Goal: Find specific page/section: Find specific page/section

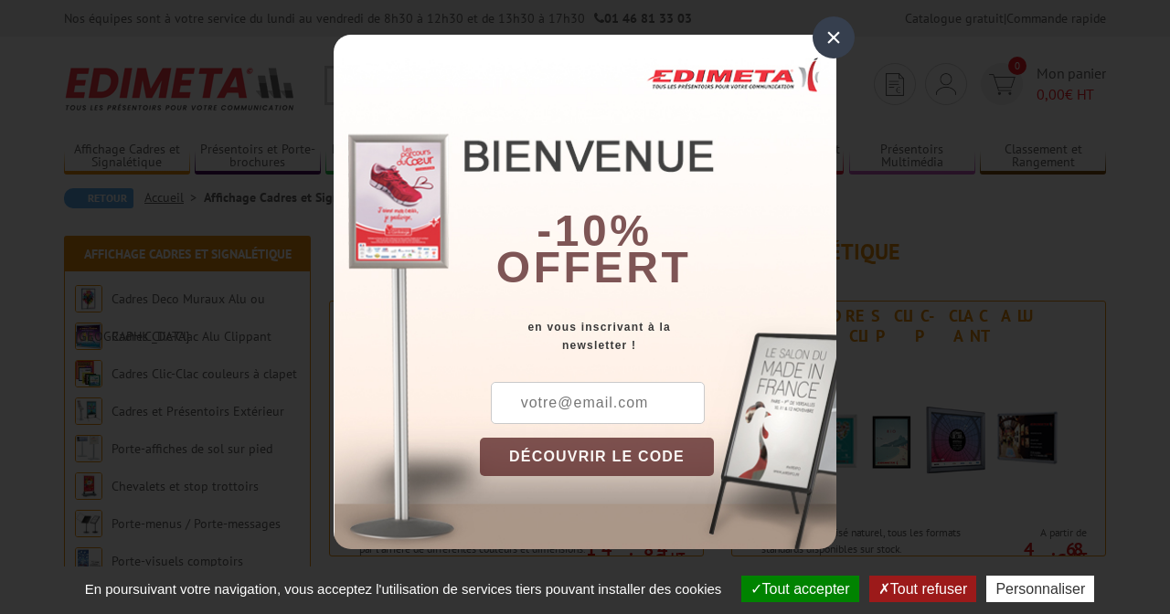
click at [834, 28] on div "×" at bounding box center [834, 37] width 42 height 42
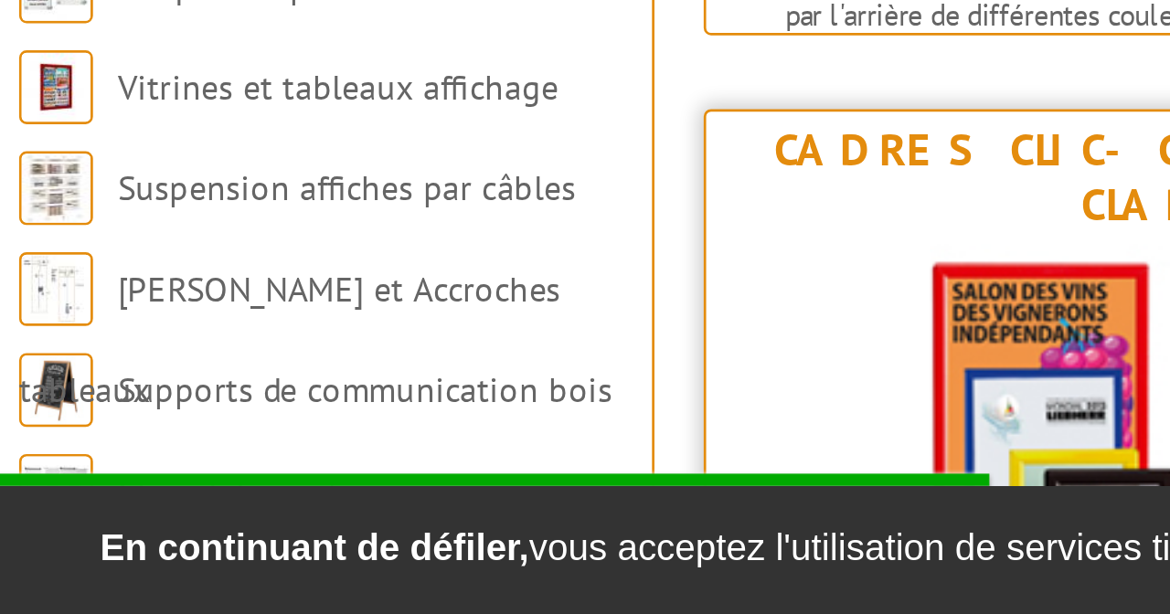
scroll to position [211, 0]
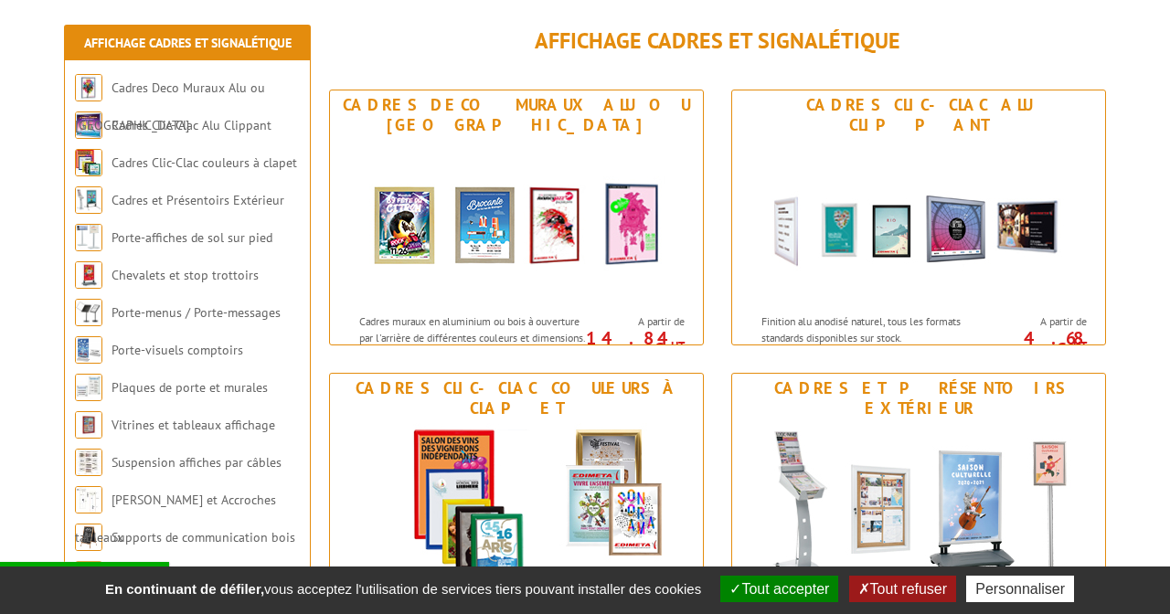
click at [900, 589] on button "Tout refuser" at bounding box center [902, 589] width 107 height 27
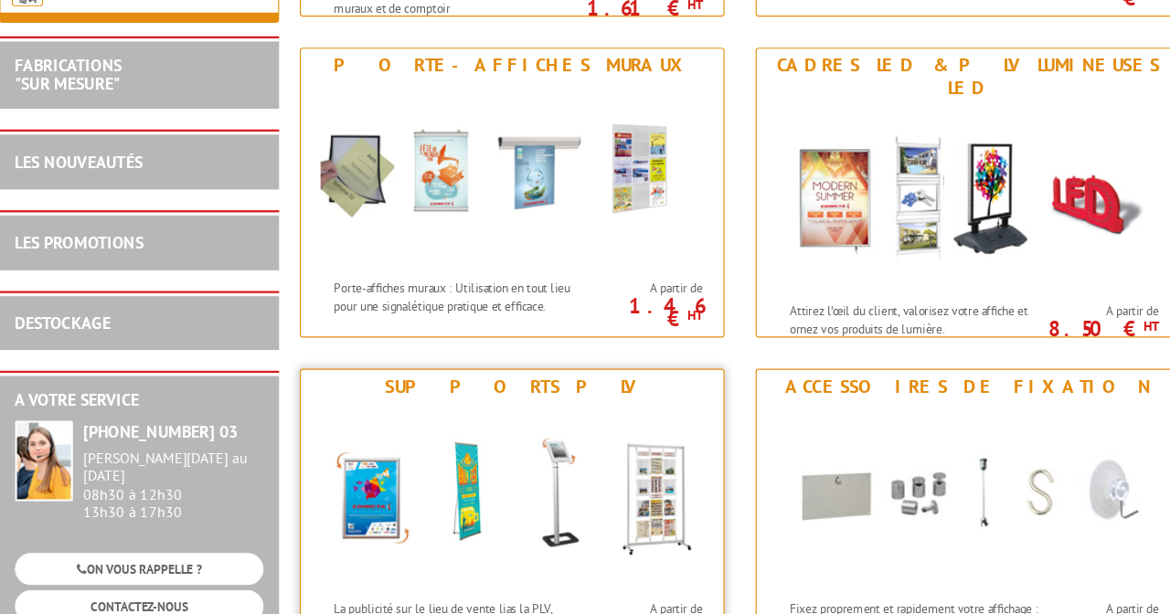
scroll to position [2182, 0]
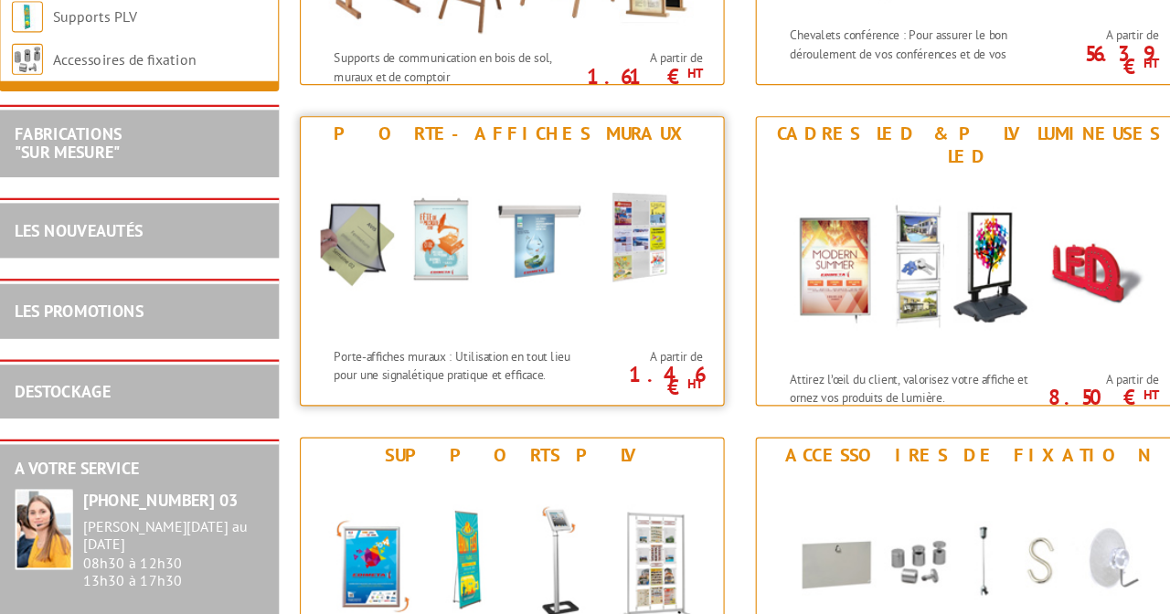
click at [443, 227] on img at bounding box center [516, 215] width 338 height 165
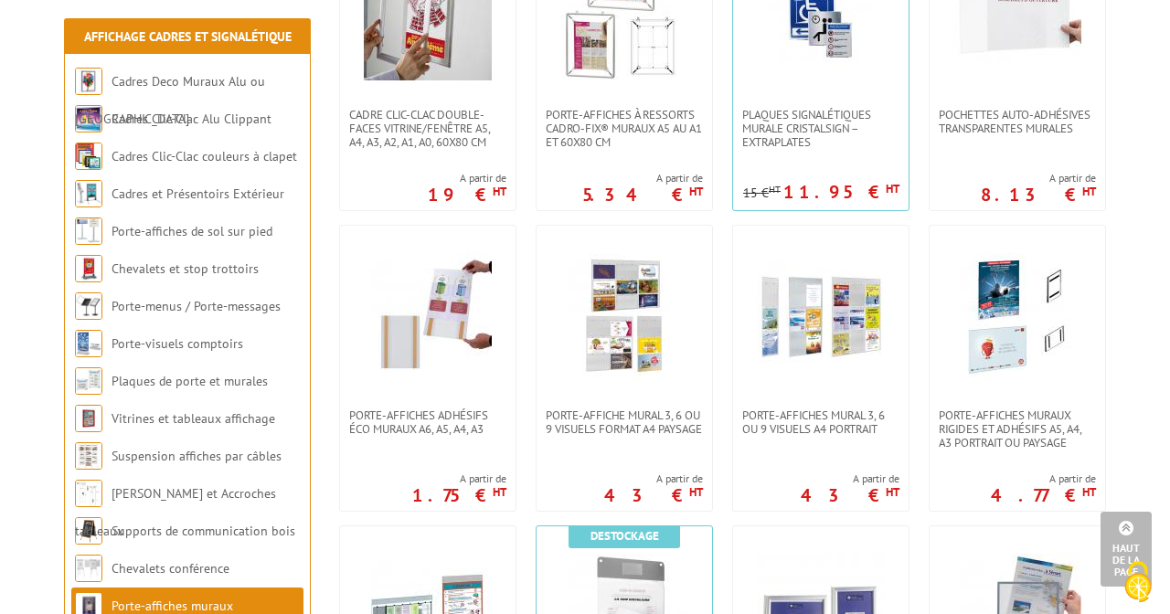
scroll to position [810, 0]
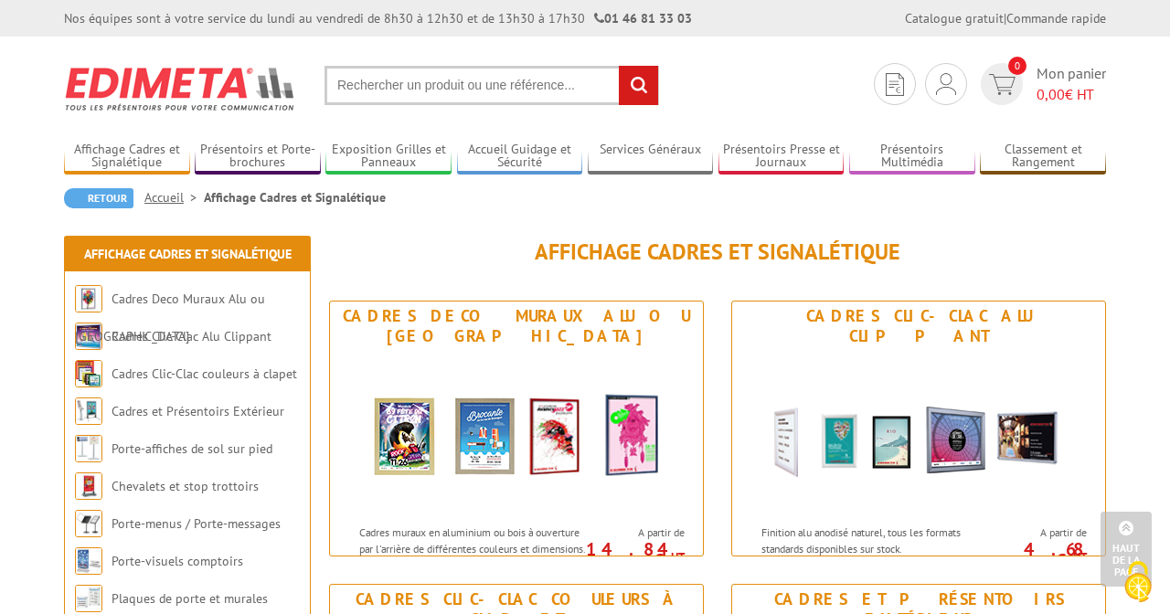
scroll to position [2183, 65]
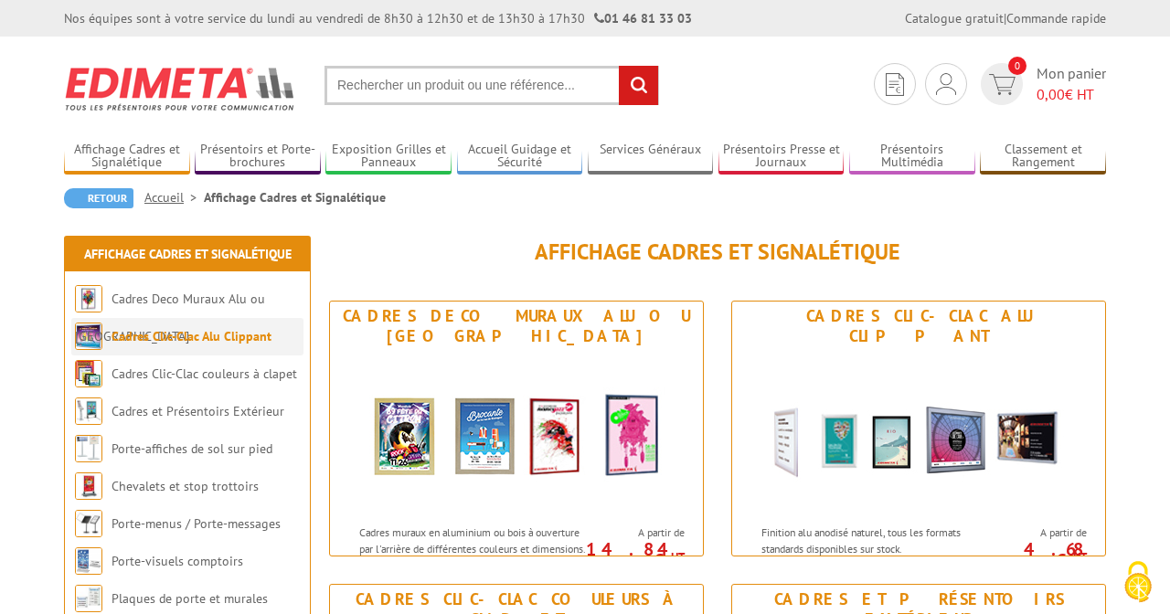
click at [206, 337] on link "Cadres Clic-Clac Alu Clippant" at bounding box center [192, 336] width 160 height 16
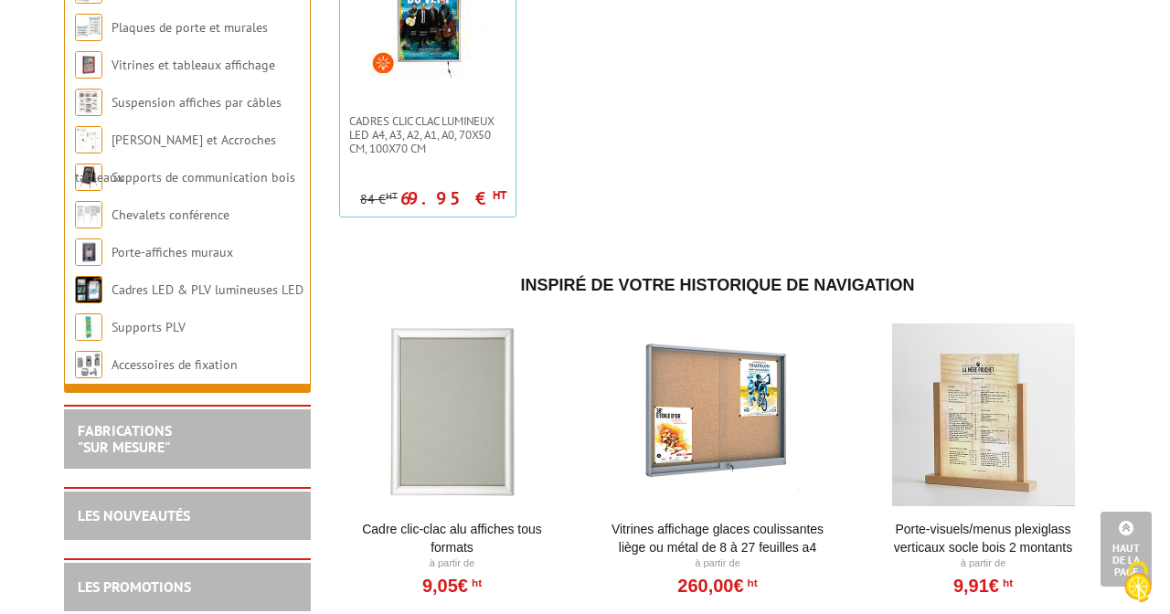
scroll to position [1393, 0]
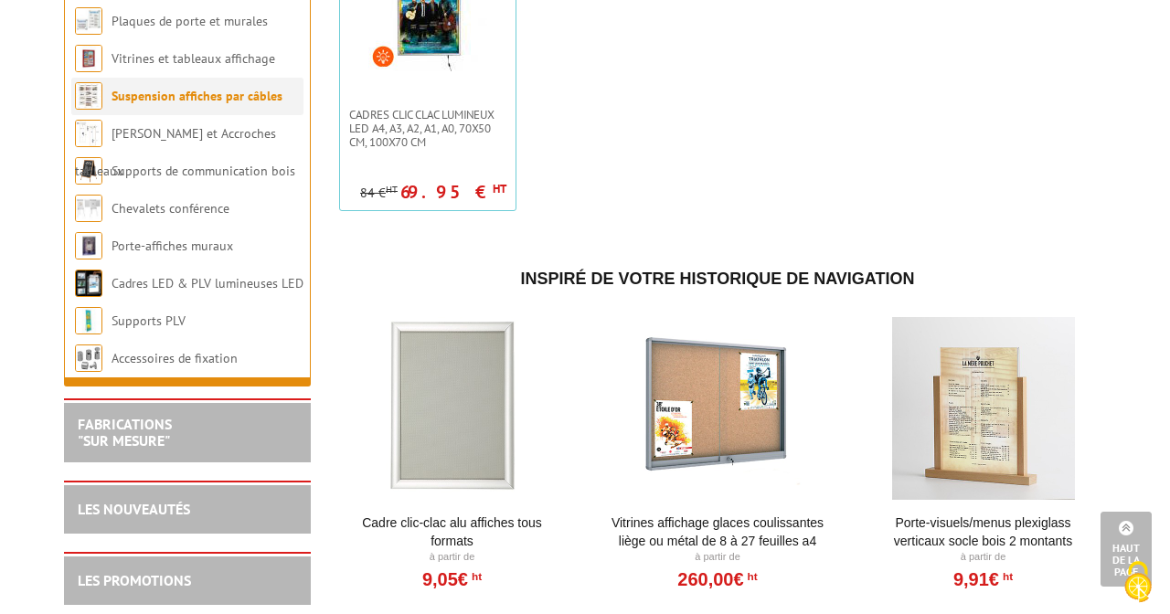
click at [165, 104] on link "Suspension affiches par câbles" at bounding box center [197, 96] width 171 height 16
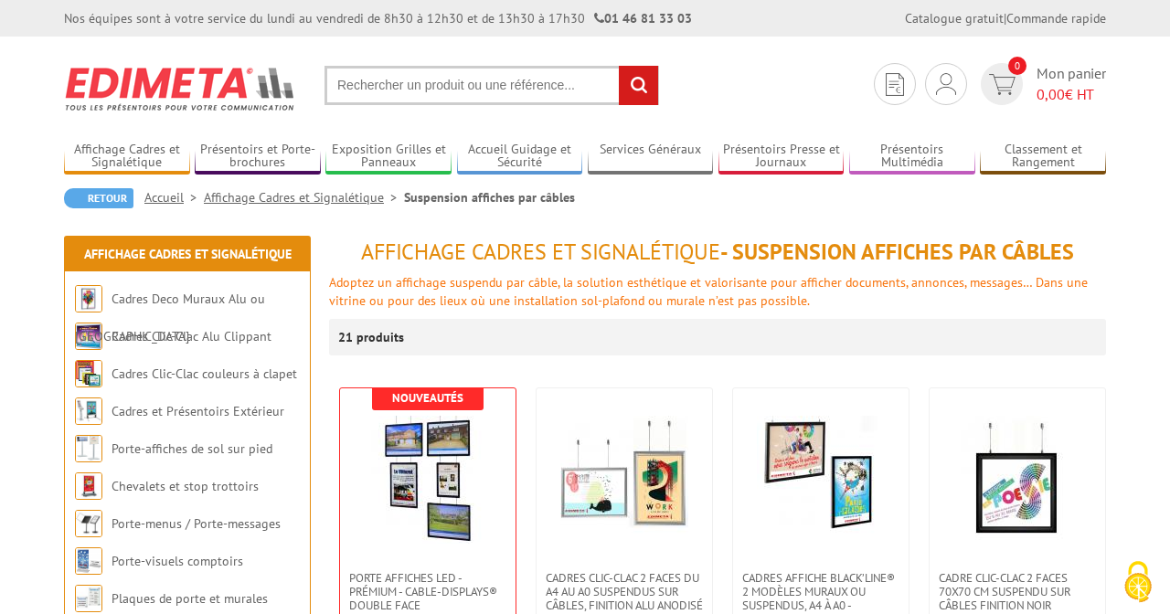
click at [367, 88] on input "text" at bounding box center [491, 85] width 335 height 39
type input "porte affiche flippant sur mesure"
click at [638, 85] on input "rechercher" at bounding box center [638, 85] width 39 height 39
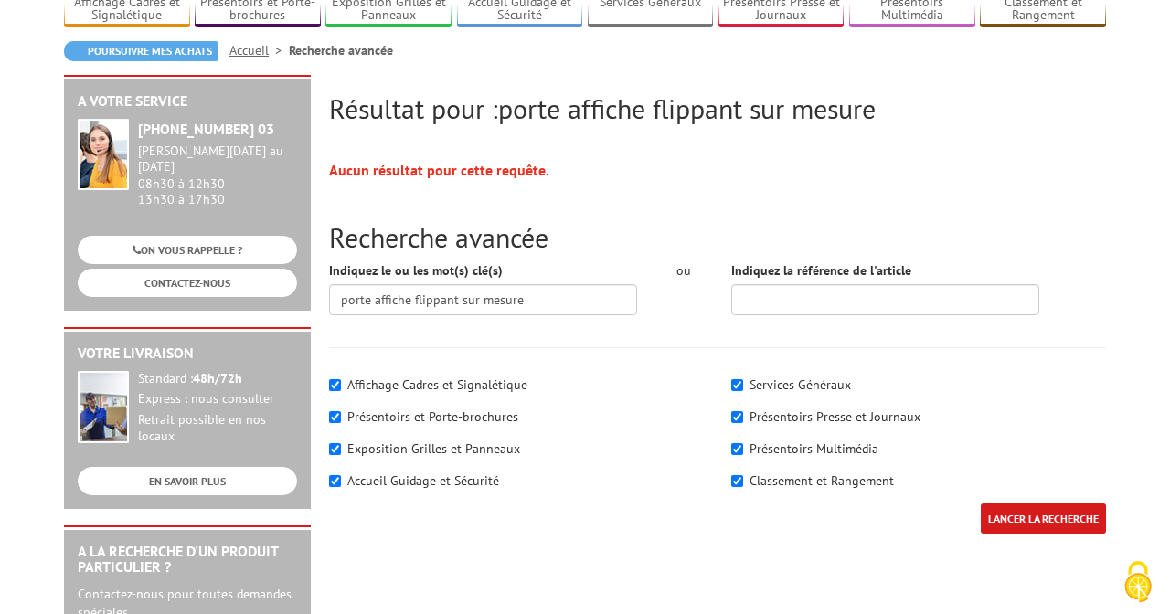
scroll to position [133, 0]
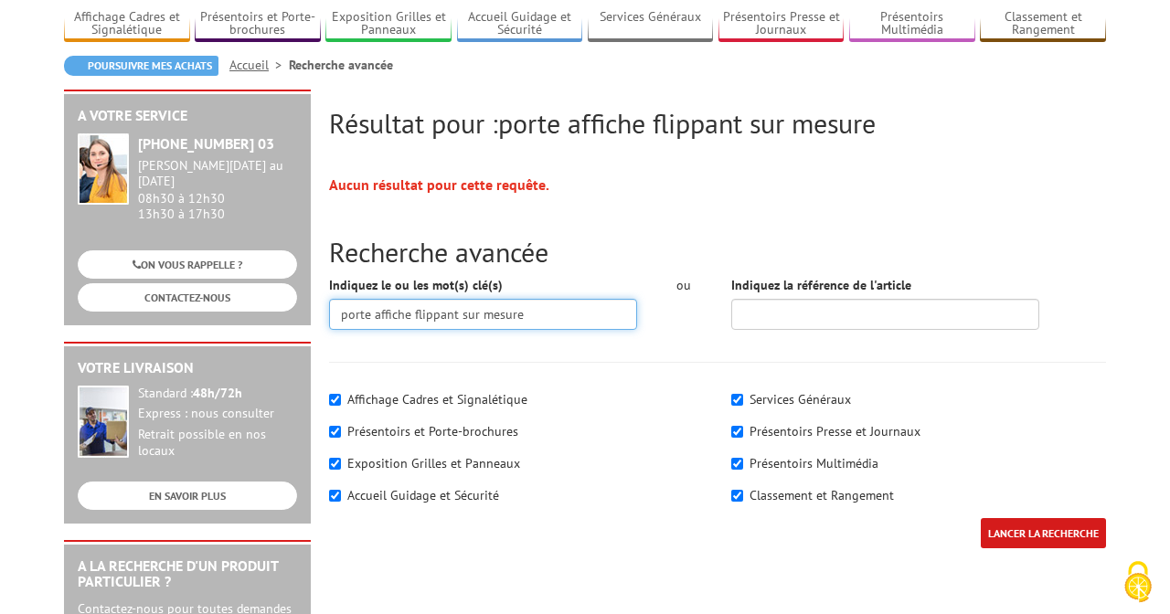
click at [524, 317] on input "porte affiche flippant sur mesure" at bounding box center [483, 314] width 308 height 31
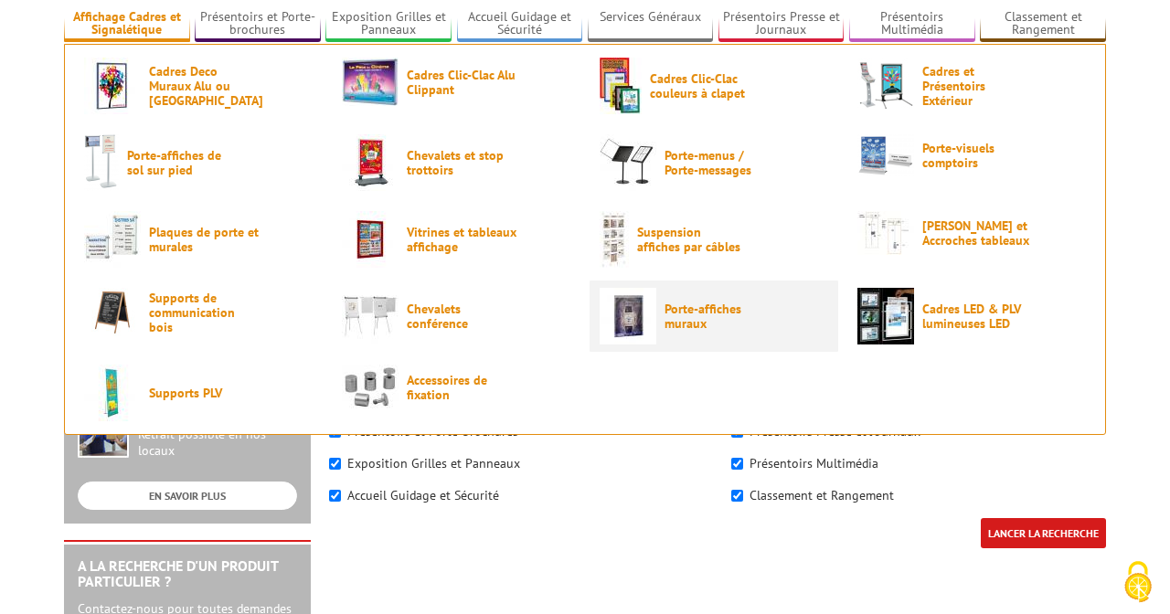
click at [679, 322] on span "Porte-affiches muraux" at bounding box center [720, 316] width 110 height 29
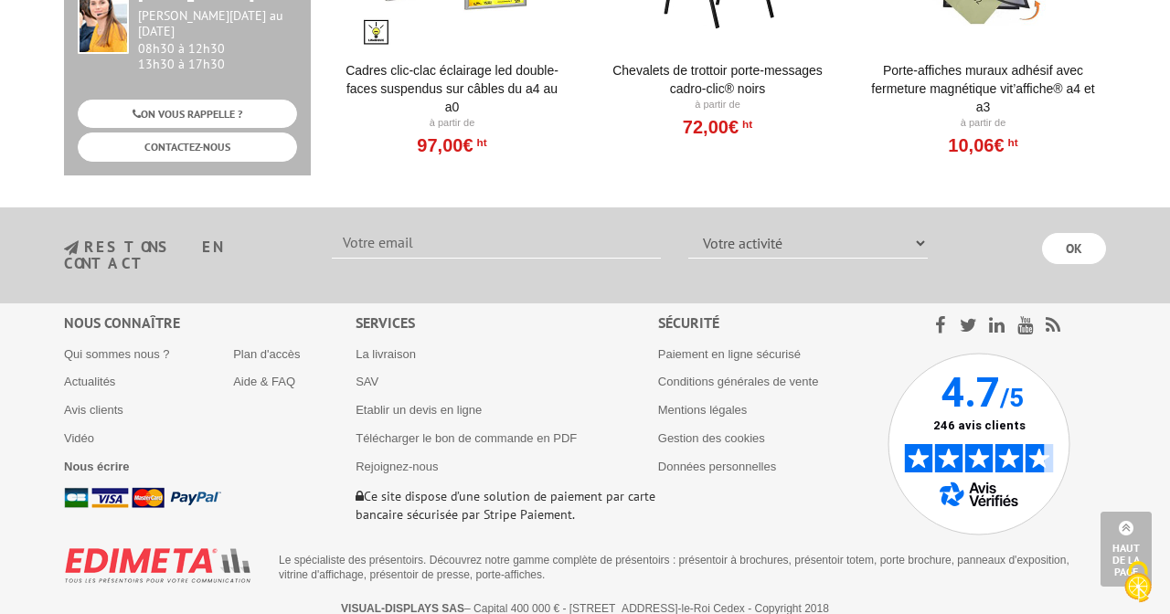
scroll to position [2739, 0]
